Goal: Task Accomplishment & Management: Use online tool/utility

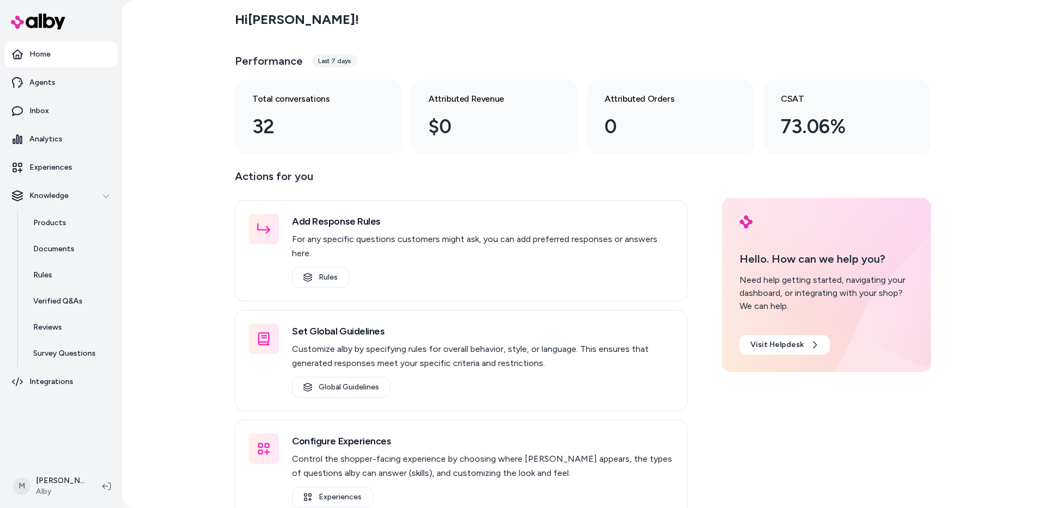
click at [178, 405] on div "Hi [PERSON_NAME] ! Performance Last 7 days Total conversations 32 Attributed Re…" at bounding box center [583, 254] width 922 height 508
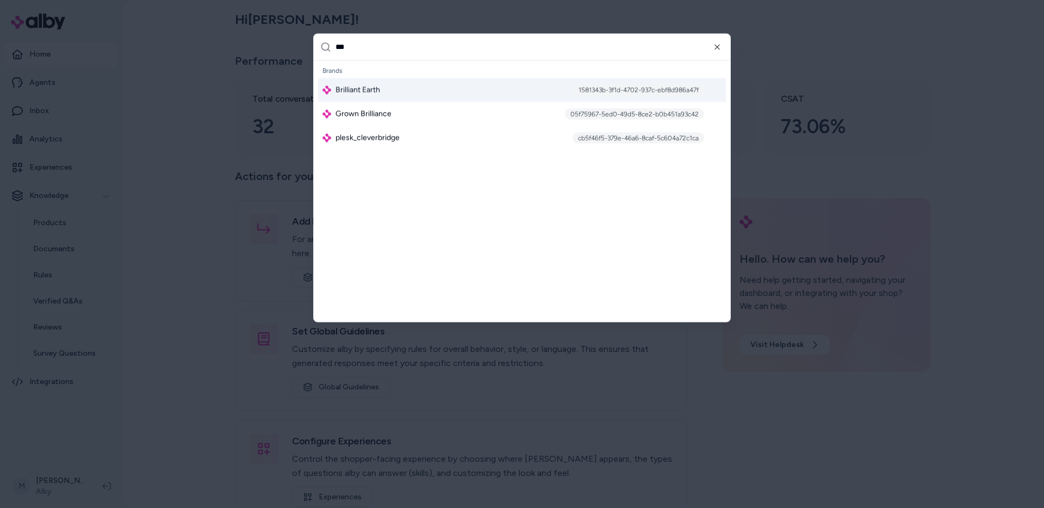
type input "***"
click at [381, 93] on div "Brilliant Earth 1581343b-3f1d-4702-937c-ebf8d986a47f" at bounding box center [522, 90] width 408 height 24
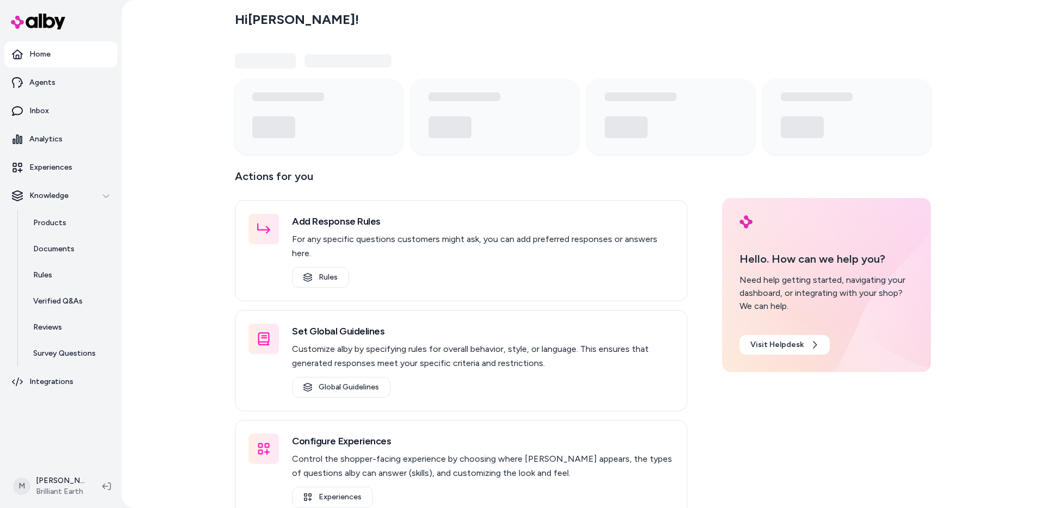
click at [150, 375] on div "Hi Matt ! Actions for you Add Response Rules For any specific questions custome…" at bounding box center [583, 254] width 922 height 508
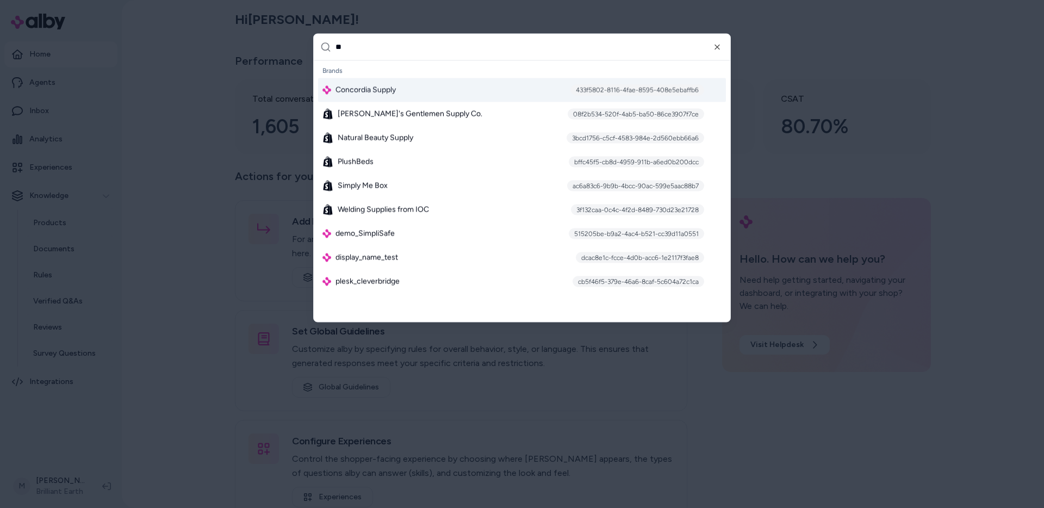
type input "***"
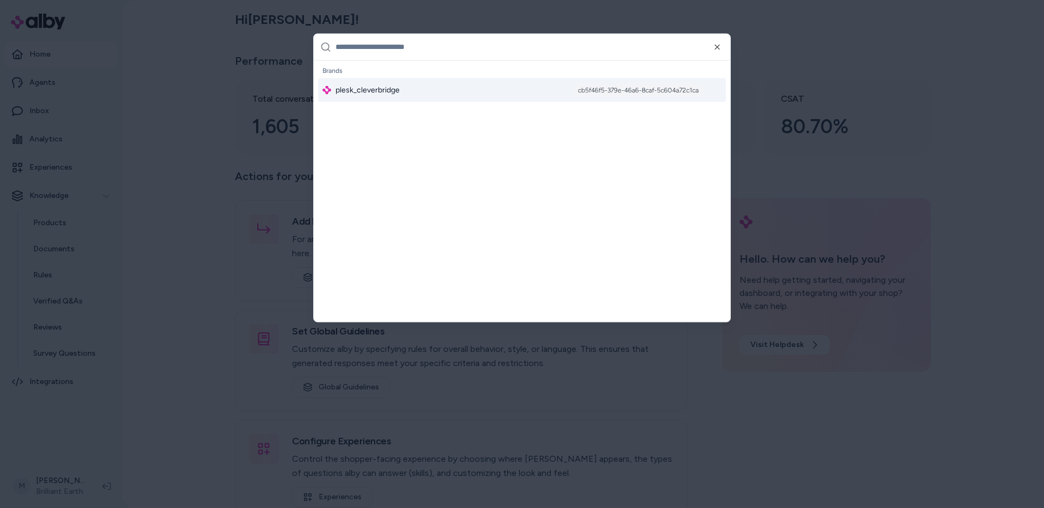
scroll to position [9838, 0]
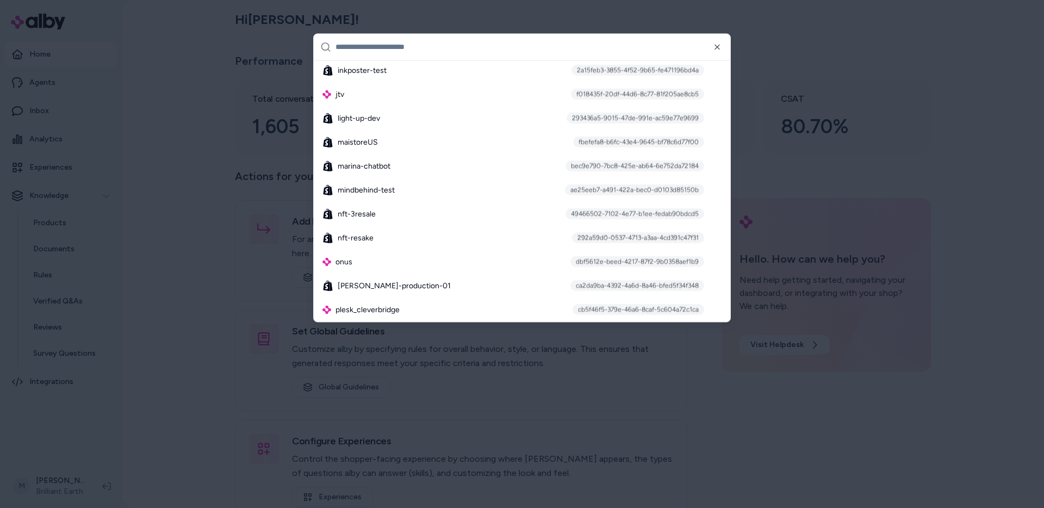
click at [212, 361] on div at bounding box center [522, 254] width 1044 height 508
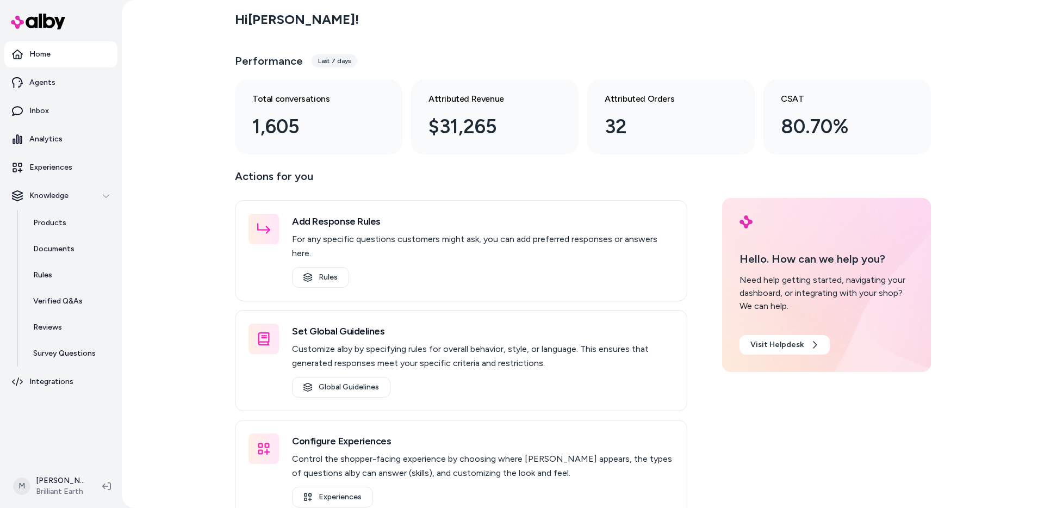
click at [195, 322] on div "Hi Matt ! Performance Last 7 days Total conversations 1,605 Attributed Revenue …" at bounding box center [583, 254] width 922 height 508
click at [36, 111] on p "Inbox" at bounding box center [39, 110] width 20 height 11
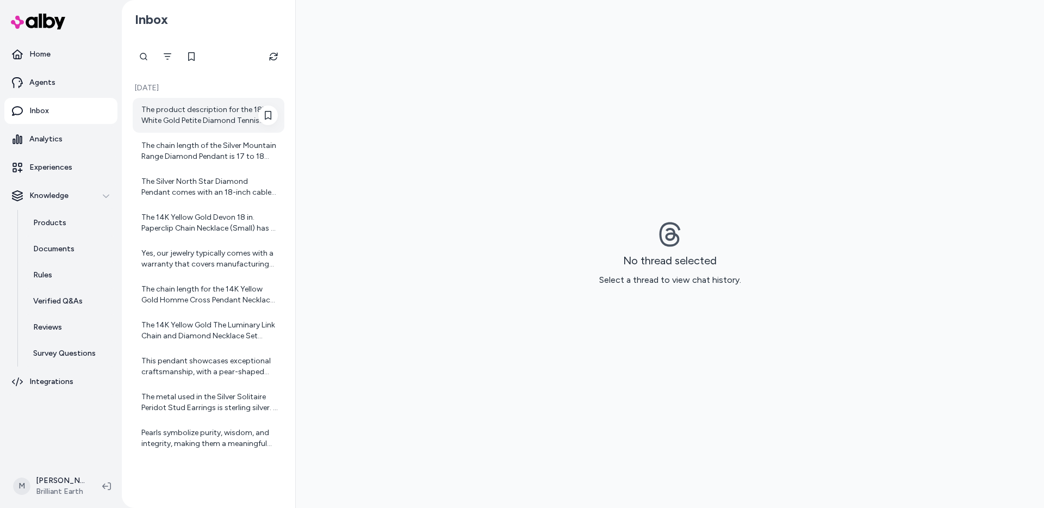
click at [220, 116] on div "The product description for the 18K White Gold Petite Diamond Tennis Necklace d…" at bounding box center [209, 115] width 136 height 22
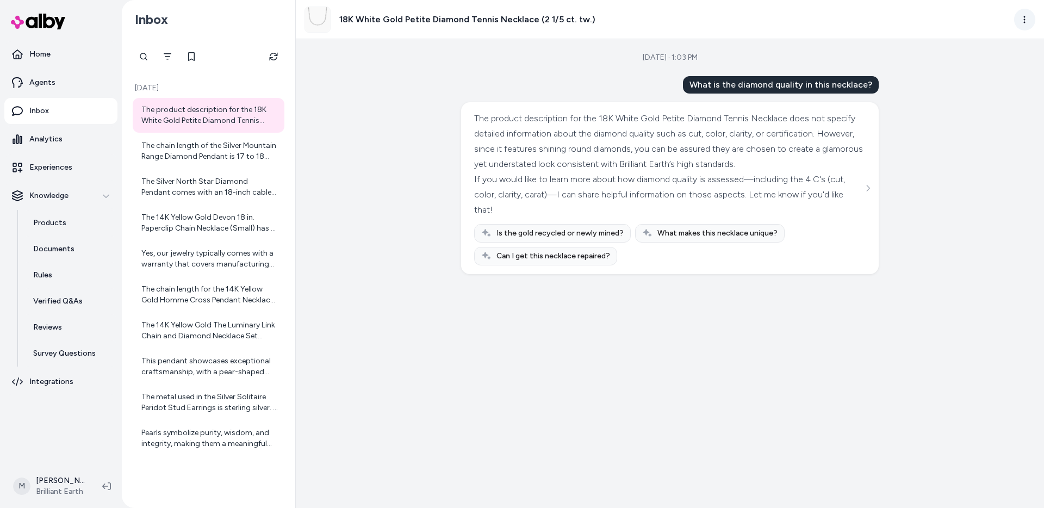
click at [1025, 17] on html "Home Agents Inbox Analytics Experiences Knowledge Products Documents Rules Veri…" at bounding box center [522, 254] width 1044 height 508
click at [981, 77] on link "View product detail page" at bounding box center [976, 78] width 115 height 17
